Goal: Task Accomplishment & Management: Use online tool/utility

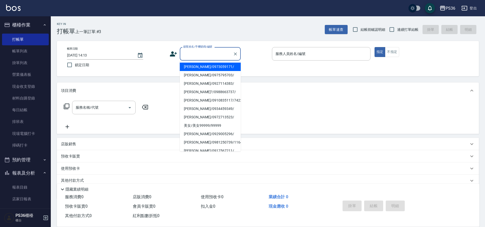
click at [204, 57] on input "顧客姓名/手機號碼/編號" at bounding box center [206, 53] width 49 height 9
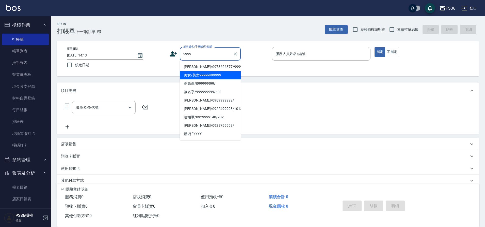
click at [204, 73] on li "美女/美女99999/99999" at bounding box center [210, 75] width 61 height 8
type input "美女/美女99999/99999"
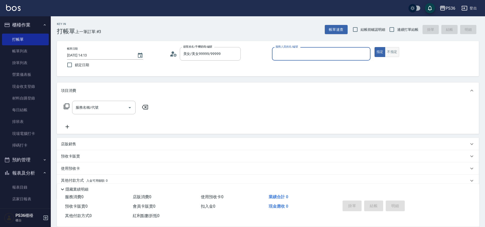
click at [394, 50] on button "不指定" at bounding box center [392, 52] width 14 height 10
click at [337, 56] on input "服務人員姓名/編號" at bounding box center [321, 53] width 94 height 9
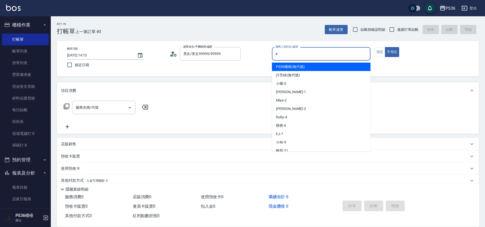
type input "4"
type button "false"
type input "Ruby-4"
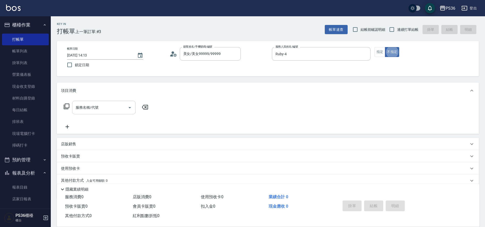
click at [108, 111] on input "服務名稱/代號" at bounding box center [99, 107] width 51 height 9
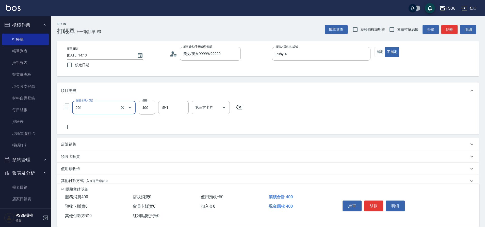
type input "C級洗剪(201)"
click at [65, 127] on icon at bounding box center [67, 127] width 13 height 6
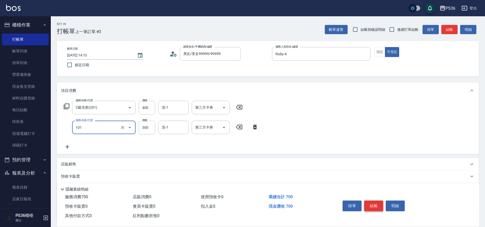
type input "洗髮(101)"
click at [381, 206] on button "結帳" at bounding box center [373, 205] width 19 height 11
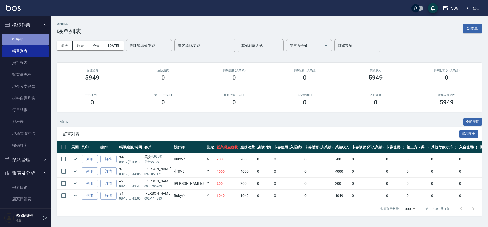
click at [30, 37] on link "打帳單" at bounding box center [25, 40] width 47 height 12
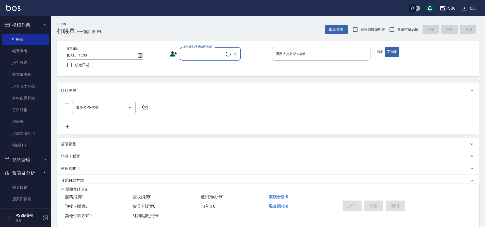
click at [216, 57] on input "顧客姓名/手機號碼/編號" at bounding box center [204, 53] width 44 height 9
type input "[PERSON_NAME]/0975383532/5605"
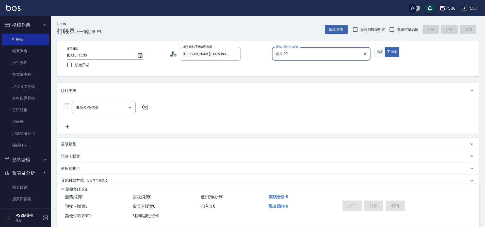
click at [299, 55] on input "處長-99" at bounding box center [317, 53] width 86 height 9
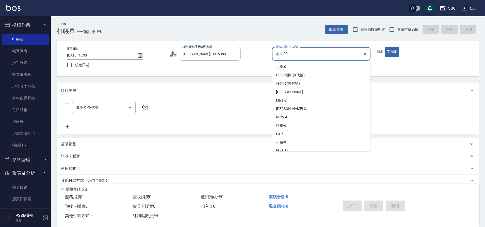
click at [299, 55] on input "處長-99" at bounding box center [317, 53] width 86 height 9
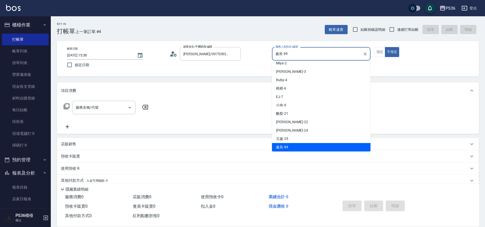
click at [299, 55] on input "處長-99" at bounding box center [317, 53] width 86 height 9
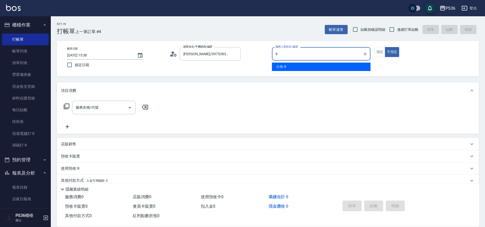
scroll to position [0, 0]
type input "小布-9"
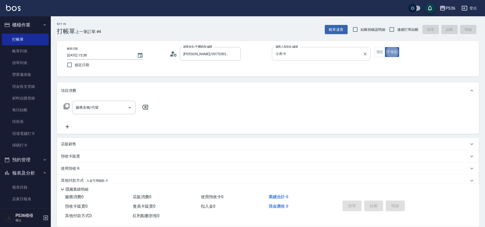
type button "false"
click at [378, 51] on button "指定" at bounding box center [380, 52] width 11 height 10
click at [105, 105] on input "服務名稱/代號" at bounding box center [99, 107] width 51 height 9
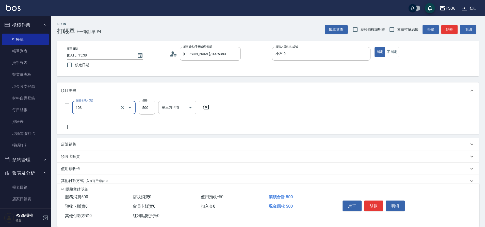
type input "B級洗剪(103)"
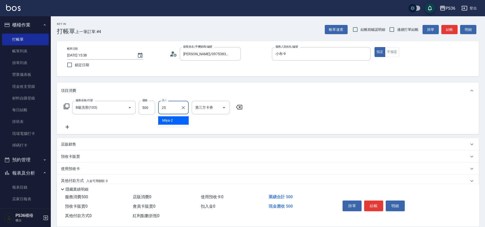
type input "又婕-25"
click at [377, 210] on div "掛單 結帳 明細" at bounding box center [374, 206] width 66 height 16
click at [376, 206] on button "結帳" at bounding box center [373, 205] width 19 height 11
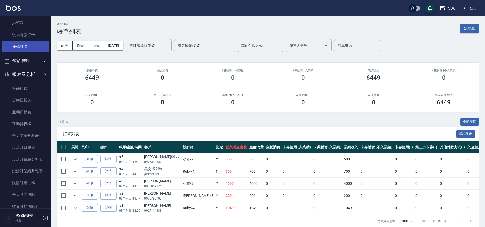
scroll to position [163, 0]
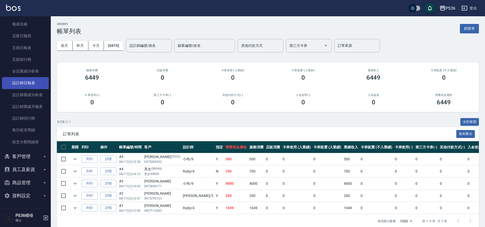
click at [23, 83] on link "設計師日報表" at bounding box center [25, 83] width 47 height 12
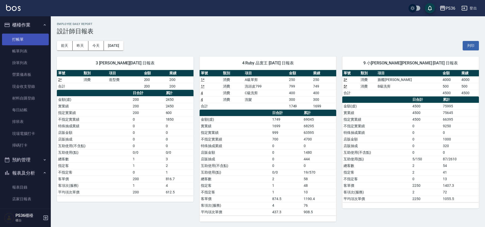
click at [26, 40] on link "打帳單" at bounding box center [25, 40] width 47 height 12
